Goal: Task Accomplishment & Management: Manage account settings

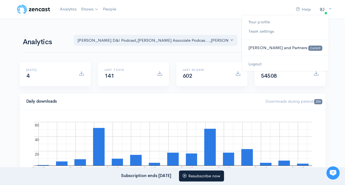
click at [281, 47] on span "[PERSON_NAME] and Partners" at bounding box center [278, 47] width 59 height 5
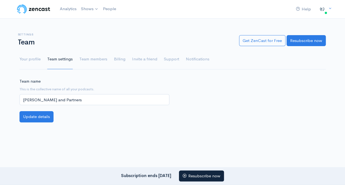
scroll to position [7, 0]
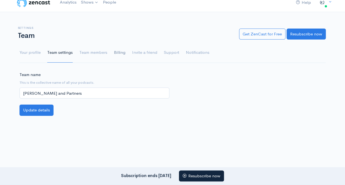
click at [121, 53] on link "Billing" at bounding box center [120, 53] width 12 height 20
